Goal: Task Accomplishment & Management: Manage account settings

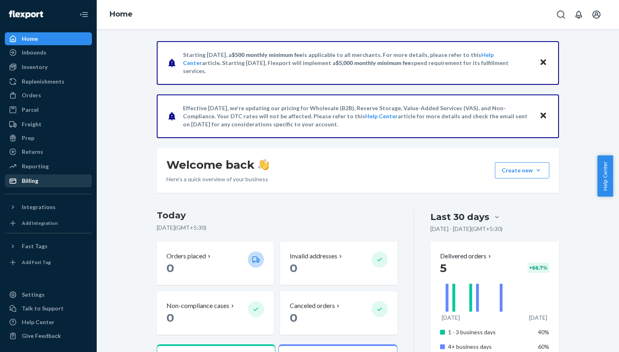
click at [29, 182] on div "Billing" at bounding box center [30, 181] width 17 height 8
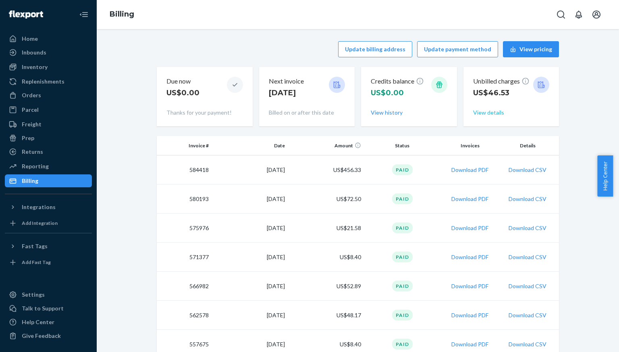
click at [483, 114] on button "View details" at bounding box center [488, 112] width 31 height 8
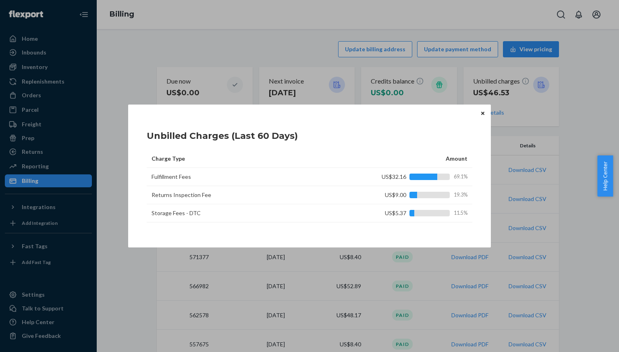
click at [483, 113] on icon "Close" at bounding box center [483, 112] width 3 height 3
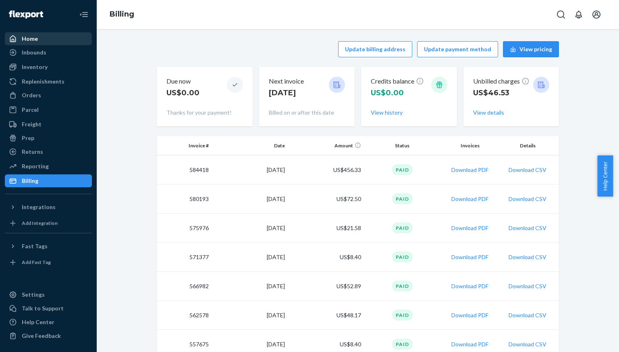
click at [34, 33] on div "Home" at bounding box center [48, 38] width 85 height 11
